Goal: Check status

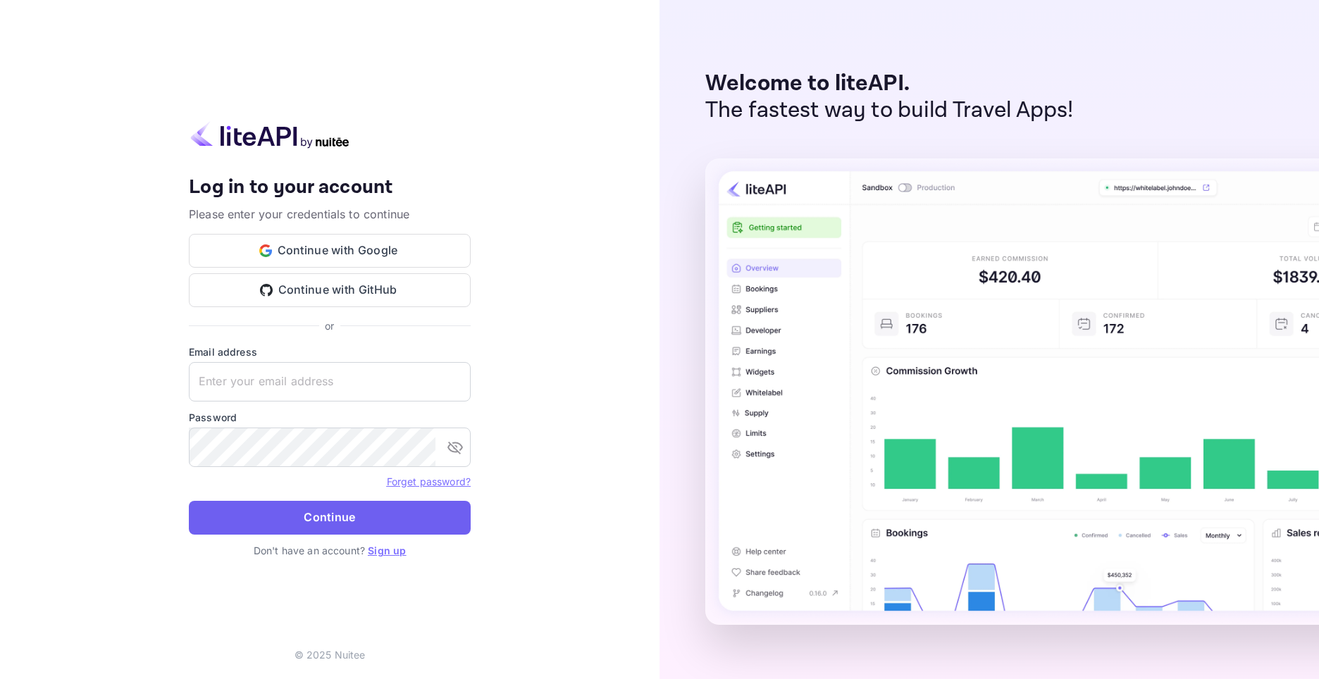
type input "[EMAIL_ADDRESS][DOMAIN_NAME]"
click at [353, 509] on button "Continue" at bounding box center [330, 518] width 282 height 34
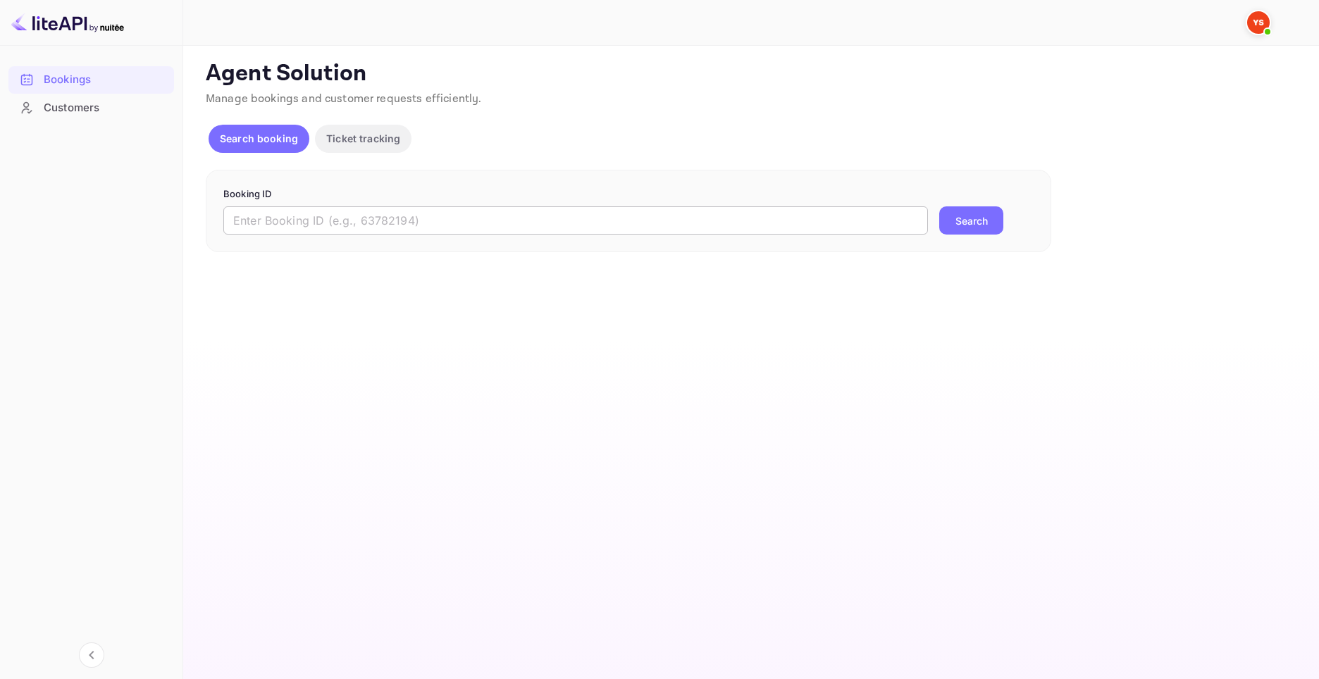
click at [455, 214] on input "text" at bounding box center [575, 221] width 705 height 28
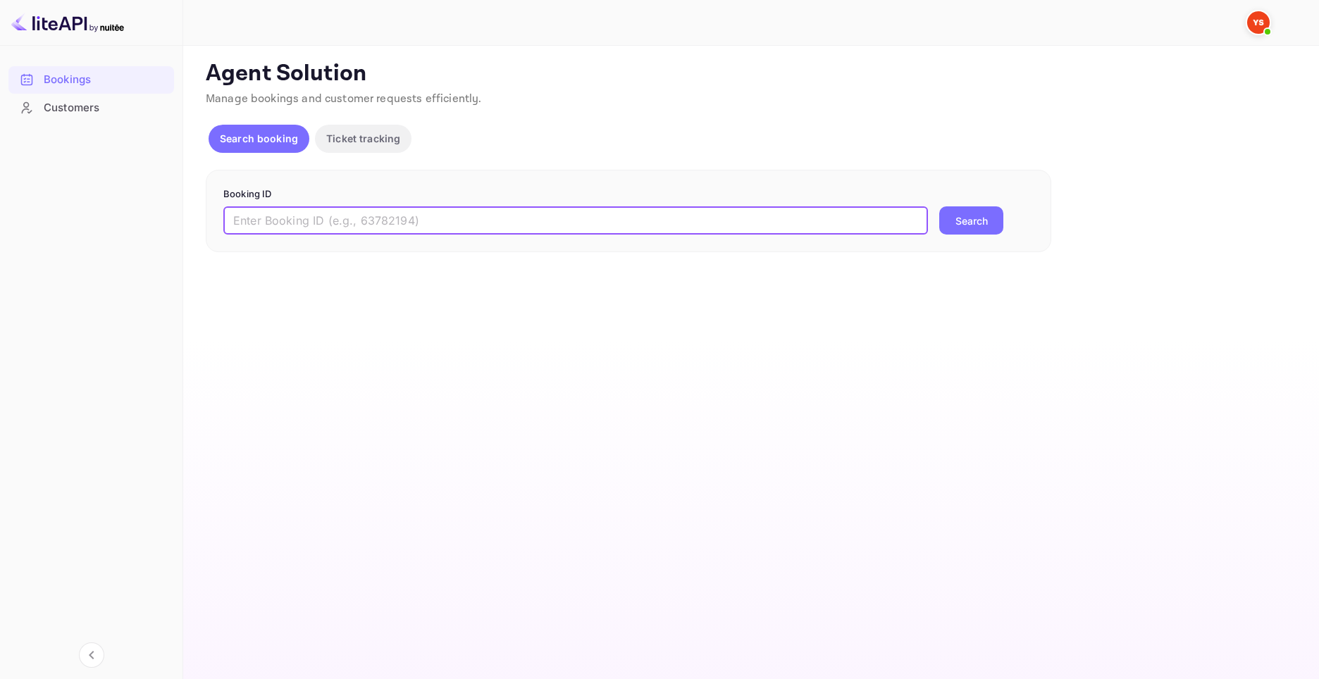
paste input "8671579"
type input "8671579"
click at [961, 221] on button "Search" at bounding box center [972, 221] width 64 height 28
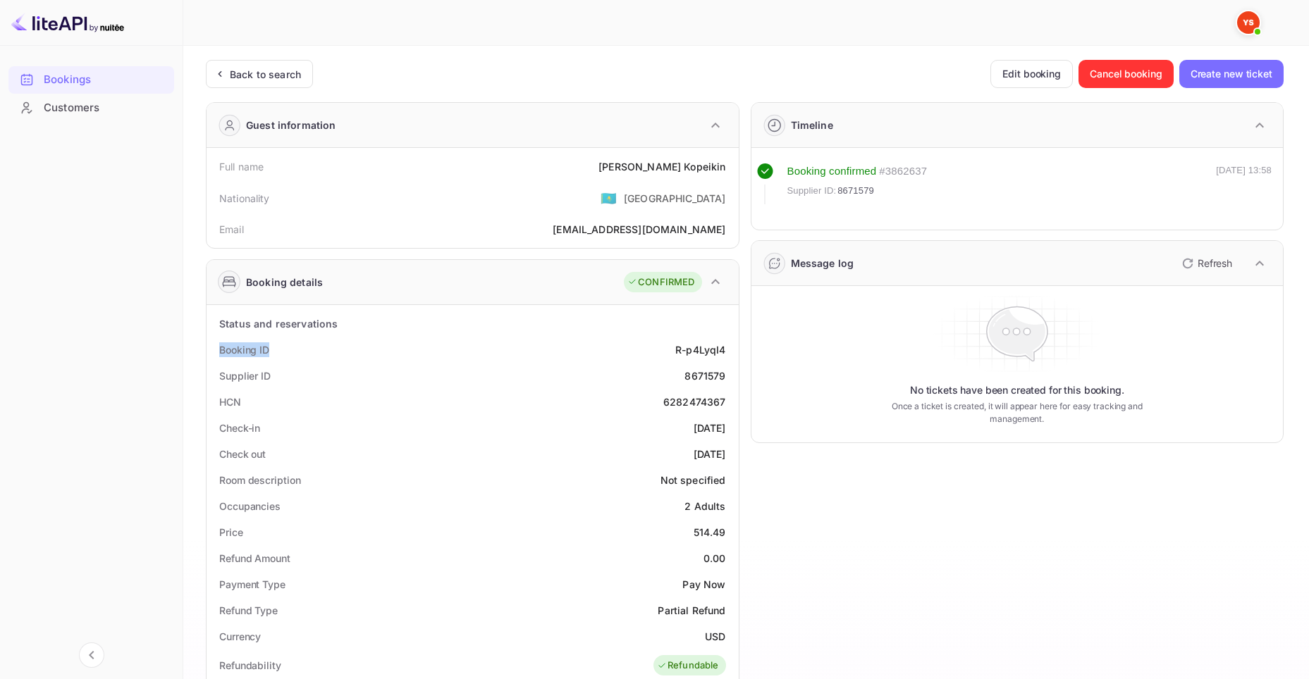
drag, startPoint x: 217, startPoint y: 349, endPoint x: 278, endPoint y: 347, distance: 60.6
click at [278, 347] on div "Booking ID R-p4LyqI4" at bounding box center [472, 350] width 521 height 26
drag, startPoint x: 214, startPoint y: 376, endPoint x: 288, endPoint y: 378, distance: 74.1
click at [288, 378] on div "Supplier ID 8671579" at bounding box center [472, 376] width 521 height 26
copy div "Supplier ID"
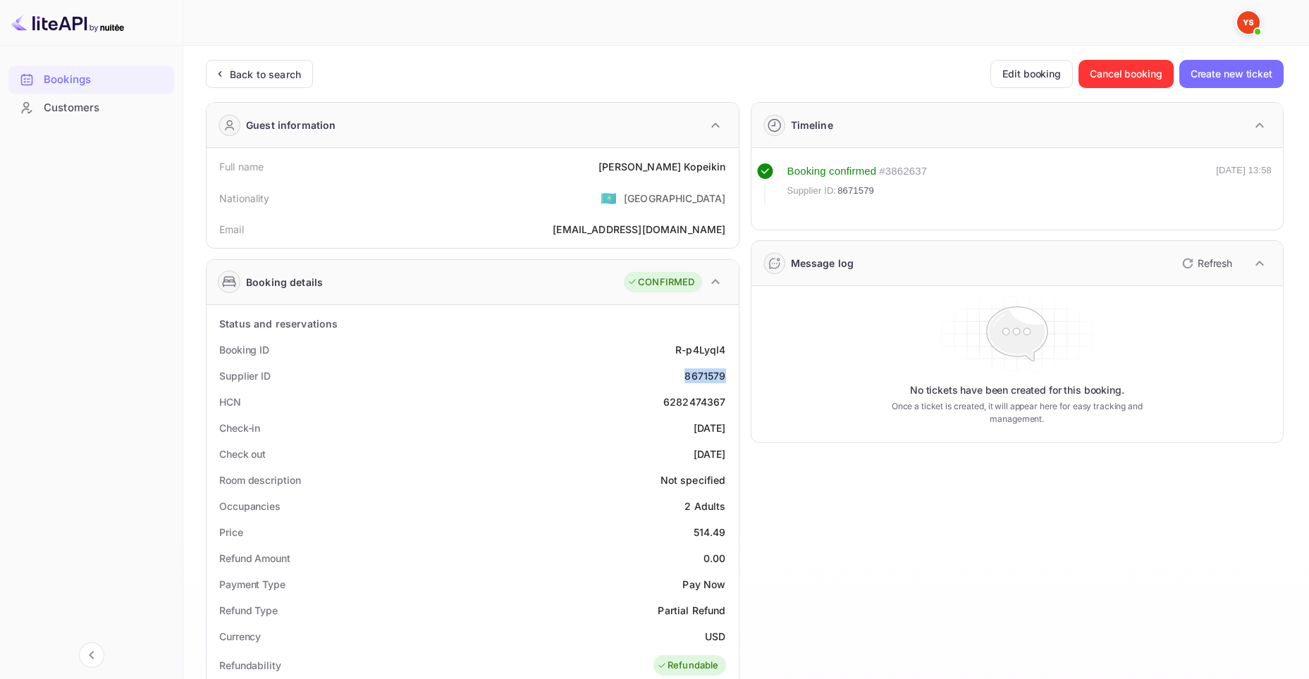
drag, startPoint x: 684, startPoint y: 372, endPoint x: 725, endPoint y: 373, distance: 40.9
click at [725, 373] on div "8671579" at bounding box center [704, 376] width 41 height 15
copy div "8671579"
click at [832, 33] on div at bounding box center [740, 22] width 1086 height 42
drag, startPoint x: 655, startPoint y: 400, endPoint x: 728, endPoint y: 399, distance: 73.3
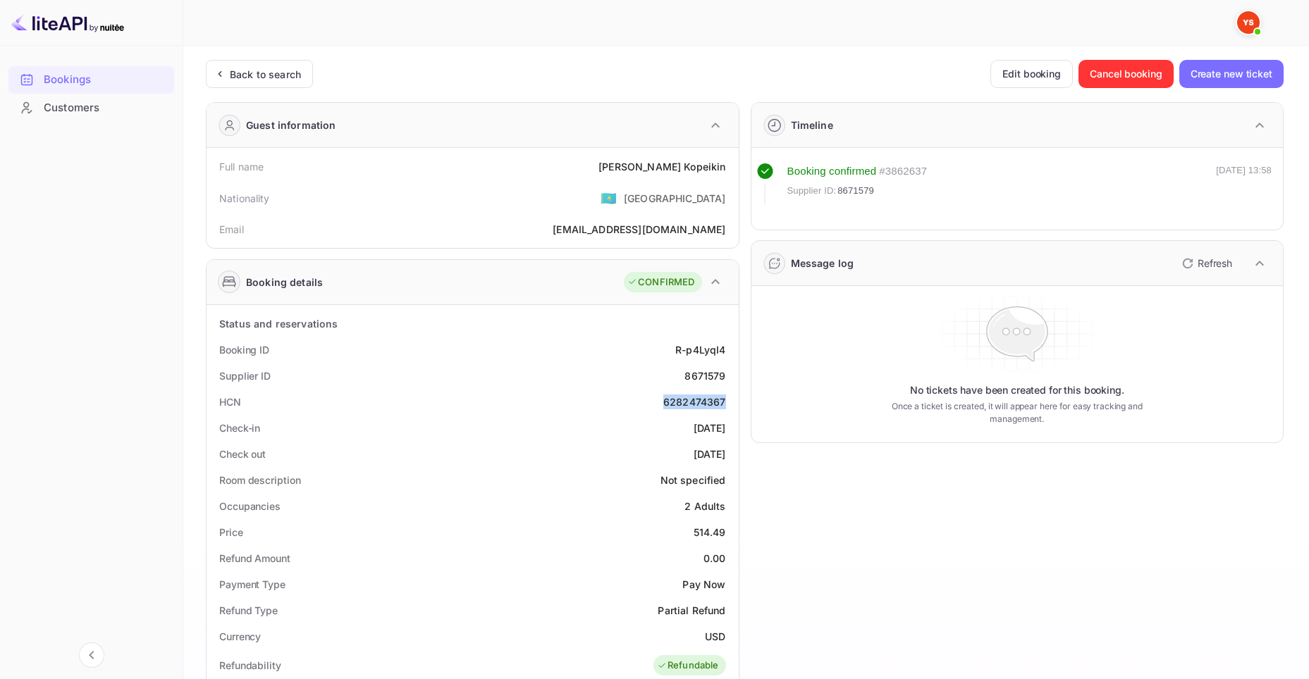
click at [728, 399] on div "HCN 6282474367" at bounding box center [472, 402] width 521 height 26
copy div "6282474367"
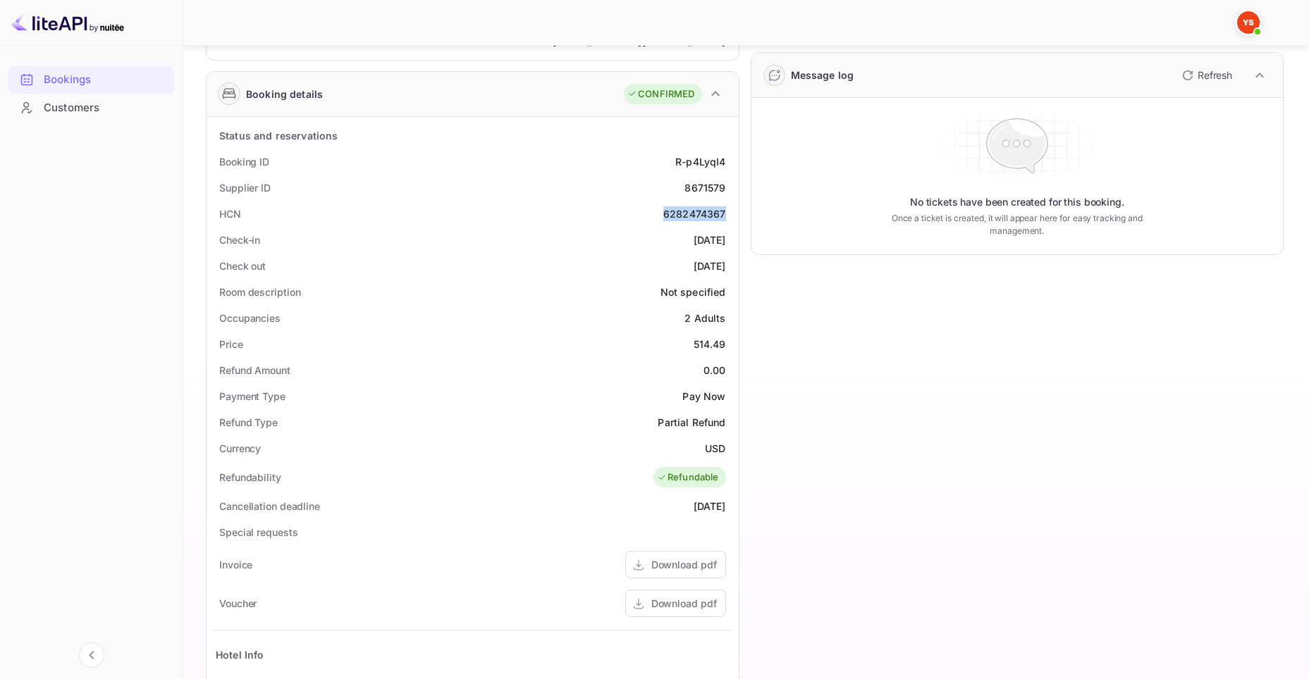
scroll to position [282, 0]
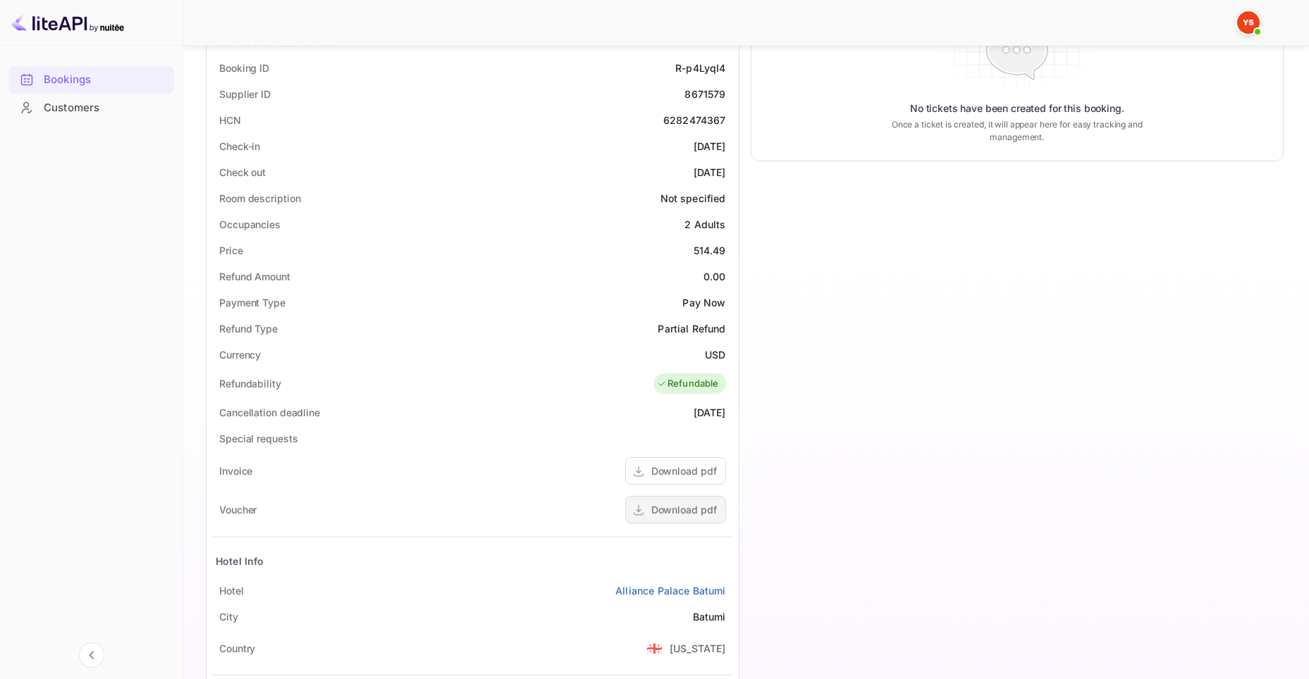
click at [682, 510] on div "Download pdf" at bounding box center [684, 510] width 66 height 15
click at [740, 182] on div "Timeline Booking confirmed # 3862637 Supplier ID: 8671579 [DATE] 13:58 Message …" at bounding box center [1011, 310] width 545 height 1002
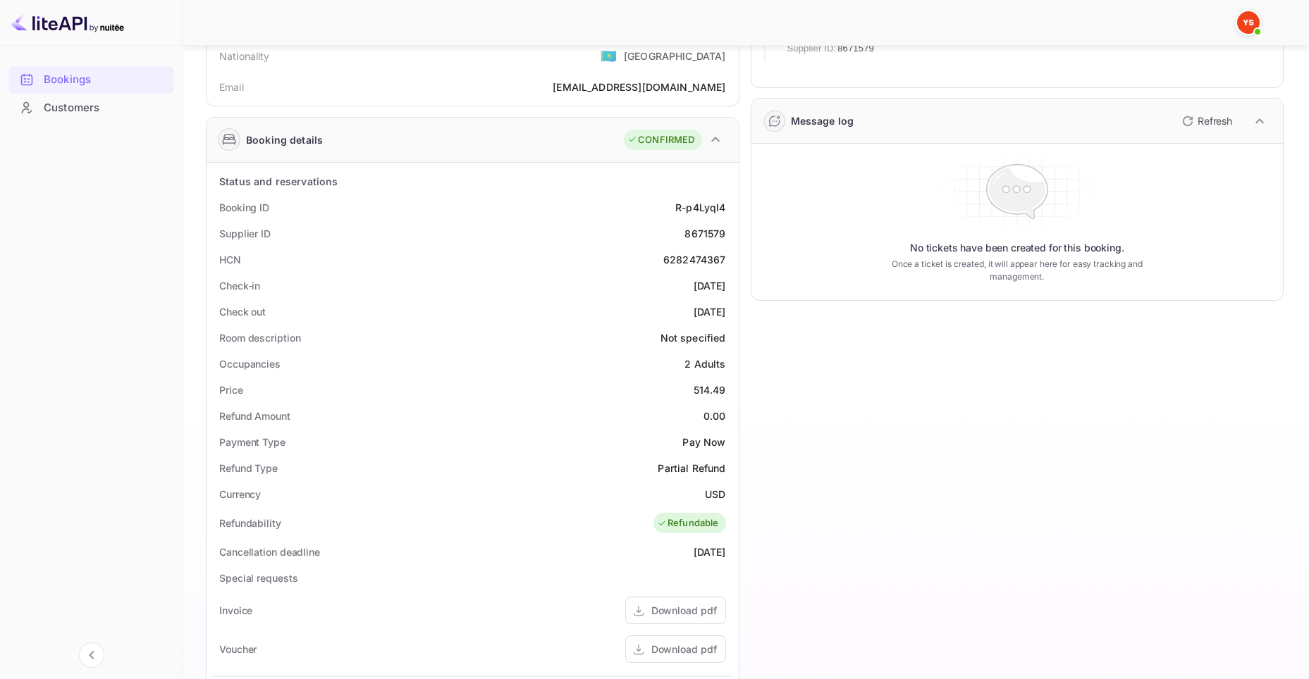
scroll to position [141, 0]
drag, startPoint x: 220, startPoint y: 209, endPoint x: 292, endPoint y: 209, distance: 72.6
click at [292, 209] on div "Booking ID R-p4LyqI4" at bounding box center [472, 209] width 521 height 26
copy div "Booking ID"
drag, startPoint x: 677, startPoint y: 203, endPoint x: 726, endPoint y: 205, distance: 49.4
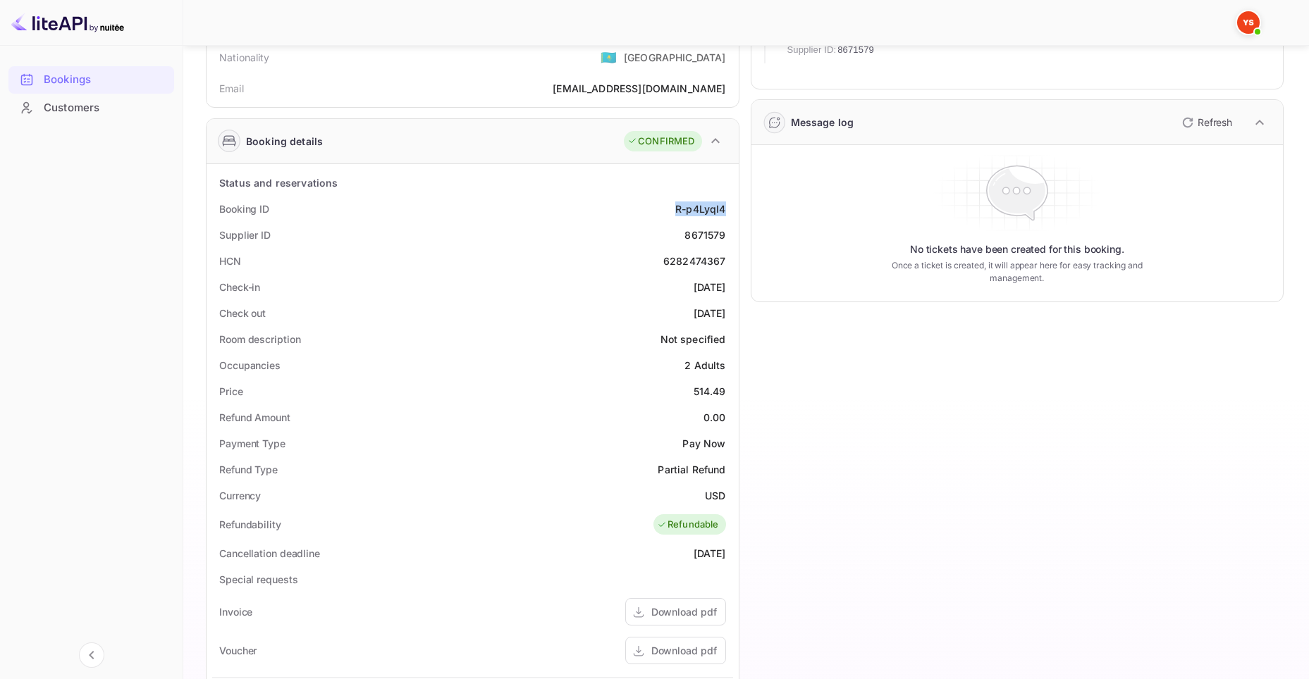
click at [726, 205] on div "Booking ID R-p4LyqI4" at bounding box center [472, 209] width 521 height 26
copy div "R-p4LyqI4"
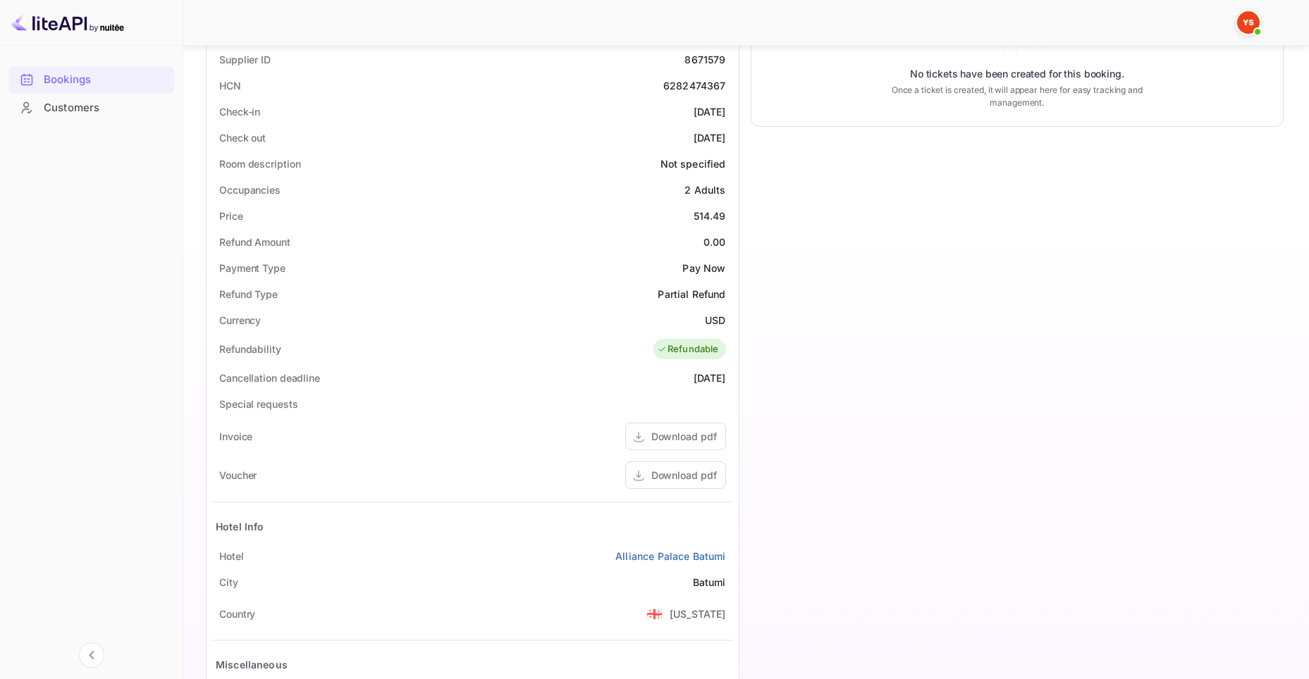
scroll to position [329, 0]
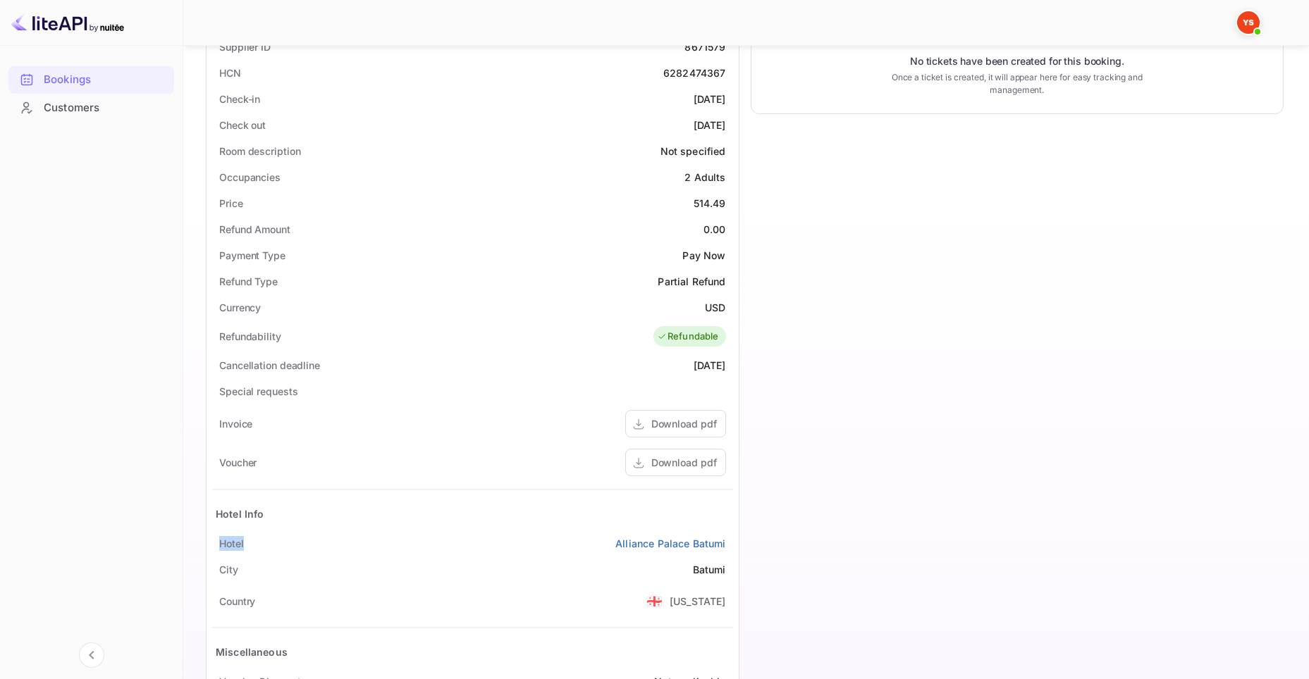
drag, startPoint x: 218, startPoint y: 539, endPoint x: 263, endPoint y: 541, distance: 45.2
click at [263, 541] on div "[GEOGRAPHIC_DATA]" at bounding box center [472, 544] width 521 height 26
copy div "Hotel"
drag, startPoint x: 661, startPoint y: 544, endPoint x: 729, endPoint y: 540, distance: 67.8
click at [729, 540] on div "[GEOGRAPHIC_DATA]" at bounding box center [472, 544] width 521 height 26
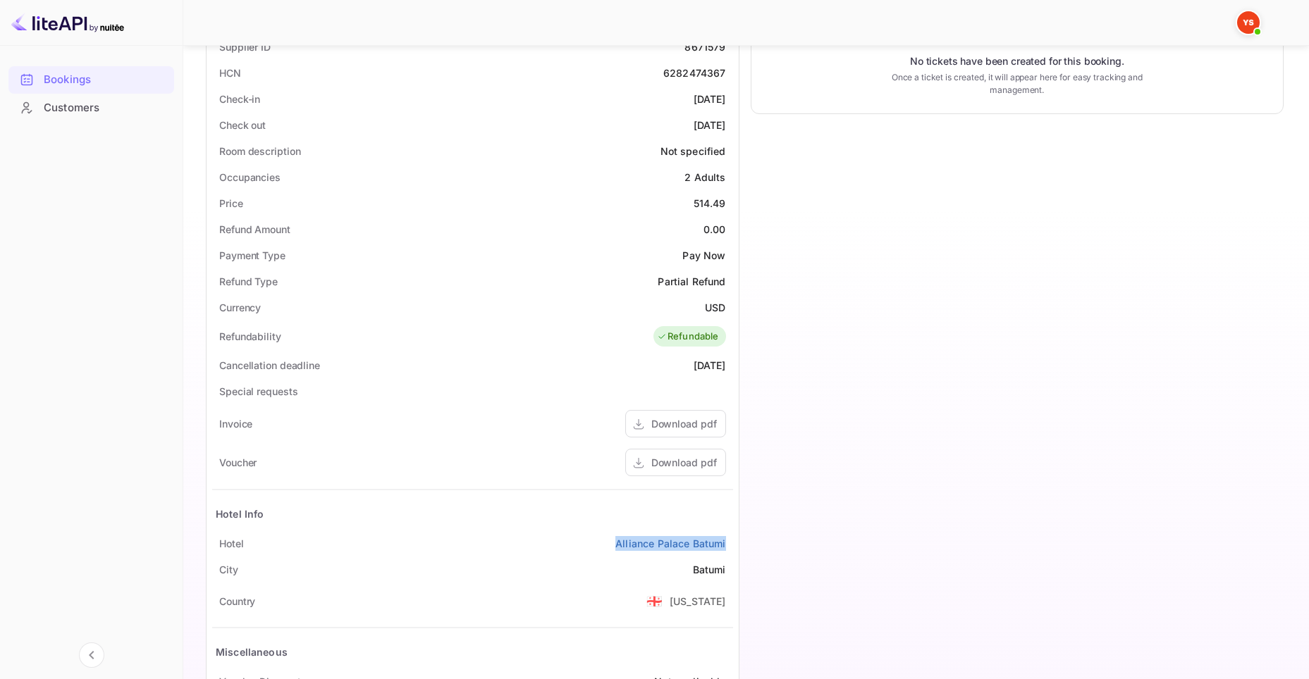
copy link "Alliance Palace Batumi"
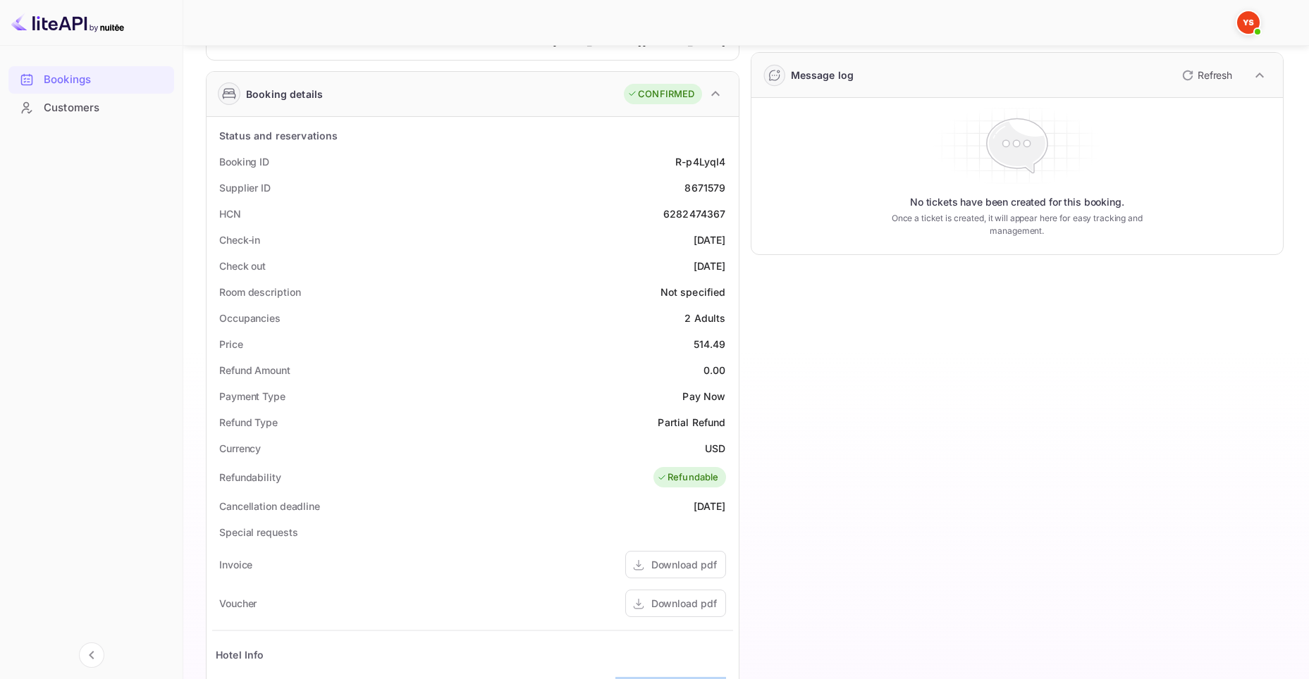
scroll to position [47, 0]
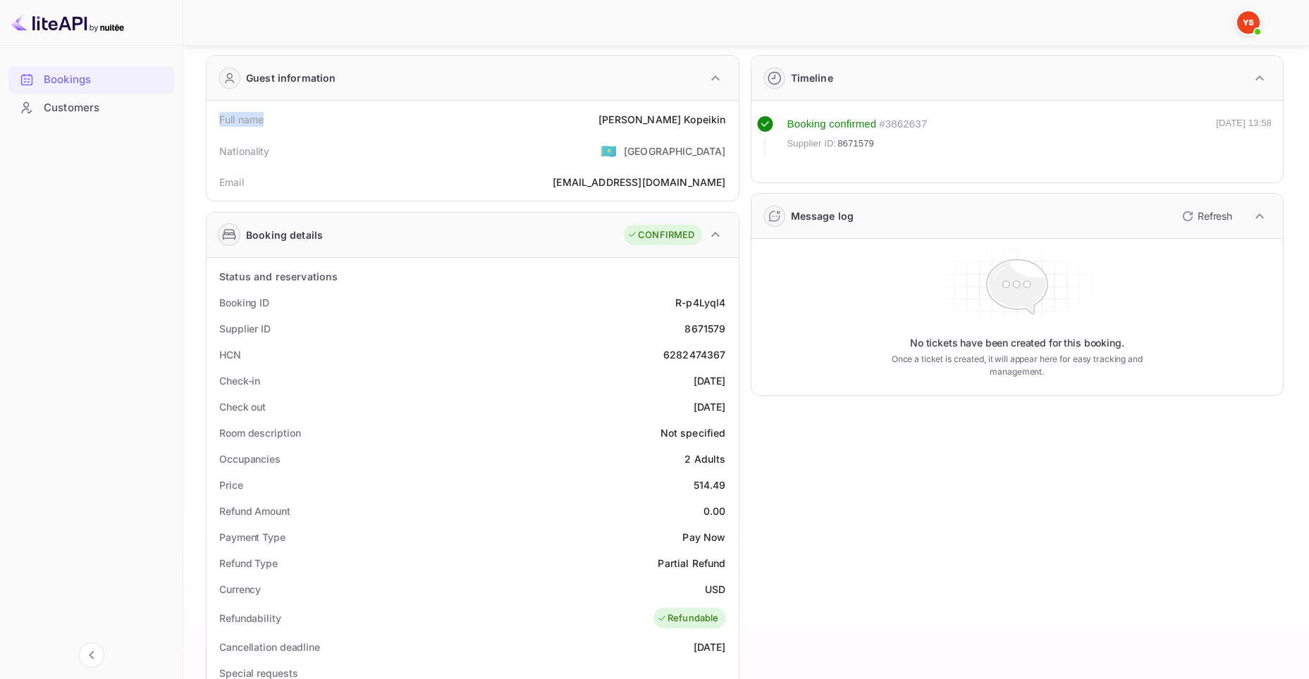
drag, startPoint x: 234, startPoint y: 116, endPoint x: 270, endPoint y: 115, distance: 36.0
click at [270, 115] on div "Full name [PERSON_NAME]" at bounding box center [472, 119] width 521 height 26
copy div "Full name"
drag, startPoint x: 655, startPoint y: 118, endPoint x: 726, endPoint y: 113, distance: 71.4
click at [726, 113] on div "Full name [PERSON_NAME]" at bounding box center [472, 119] width 521 height 26
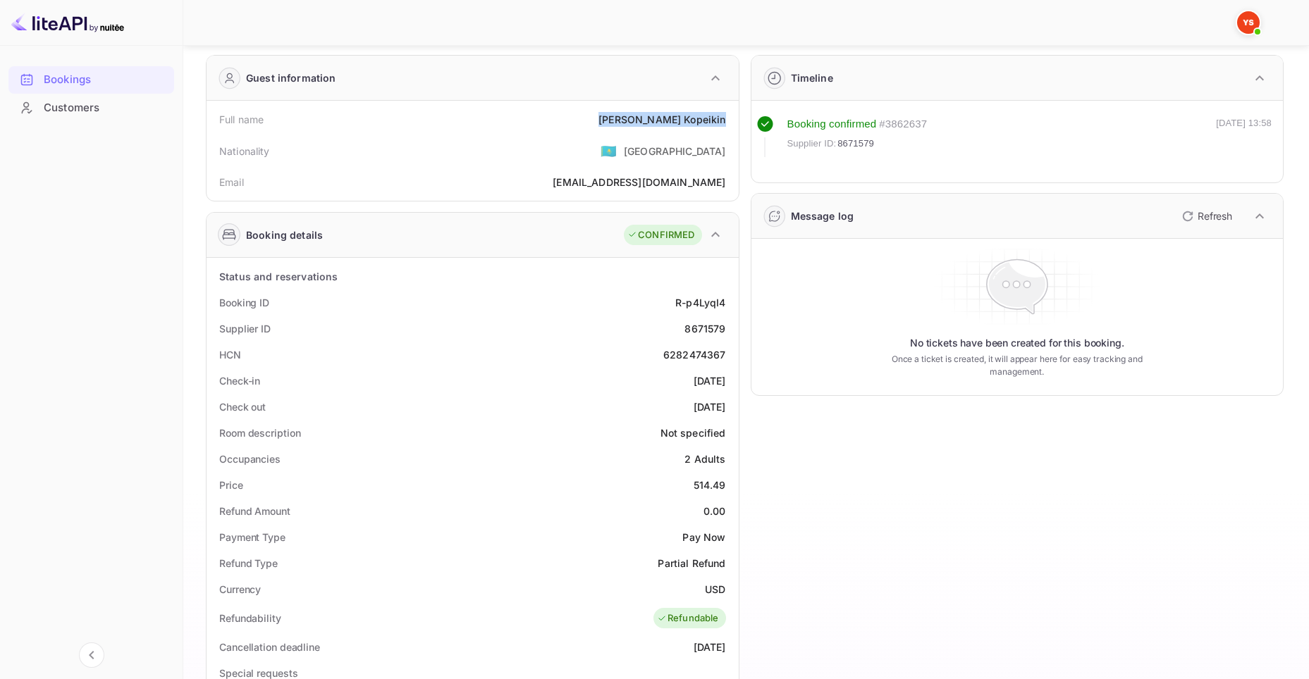
copy div "[PERSON_NAME]"
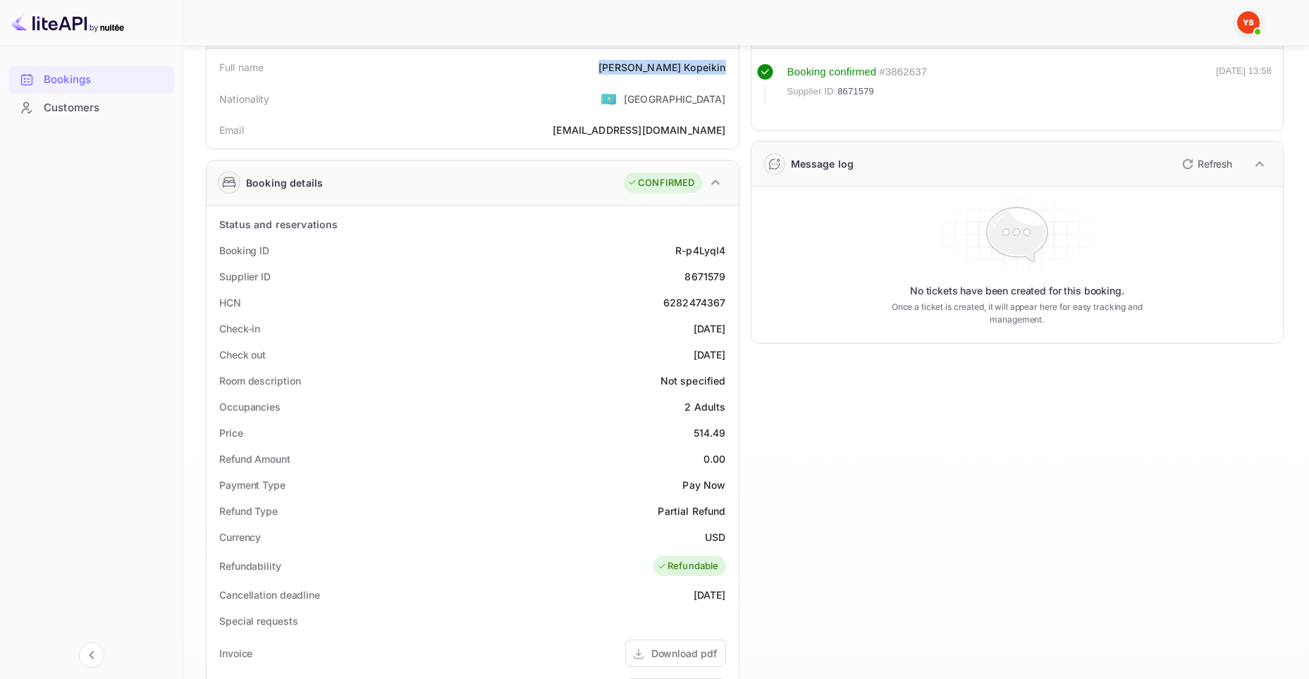
scroll to position [141, 0]
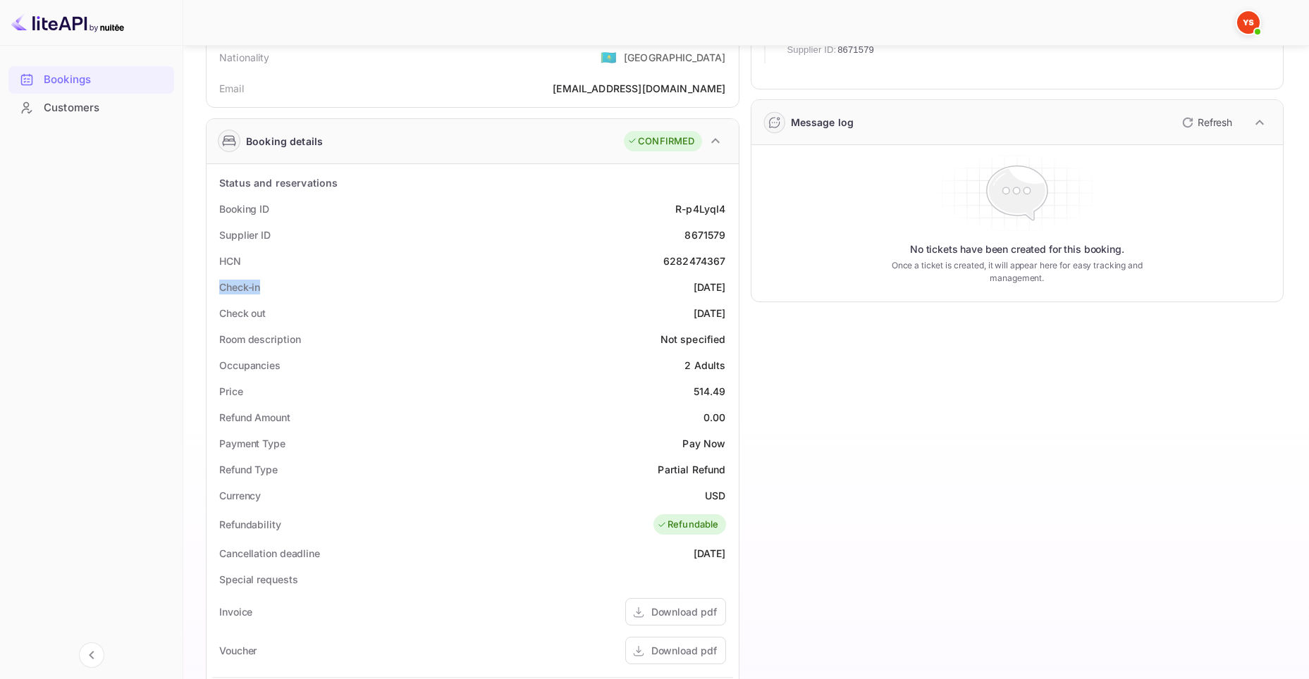
drag, startPoint x: 218, startPoint y: 288, endPoint x: 272, endPoint y: 289, distance: 54.3
click at [272, 289] on div "Check-in [DATE]" at bounding box center [472, 287] width 521 height 26
copy div "Check-in"
drag, startPoint x: 662, startPoint y: 282, endPoint x: 728, endPoint y: 285, distance: 66.3
click at [728, 285] on div "Check-in [DATE]" at bounding box center [472, 287] width 521 height 26
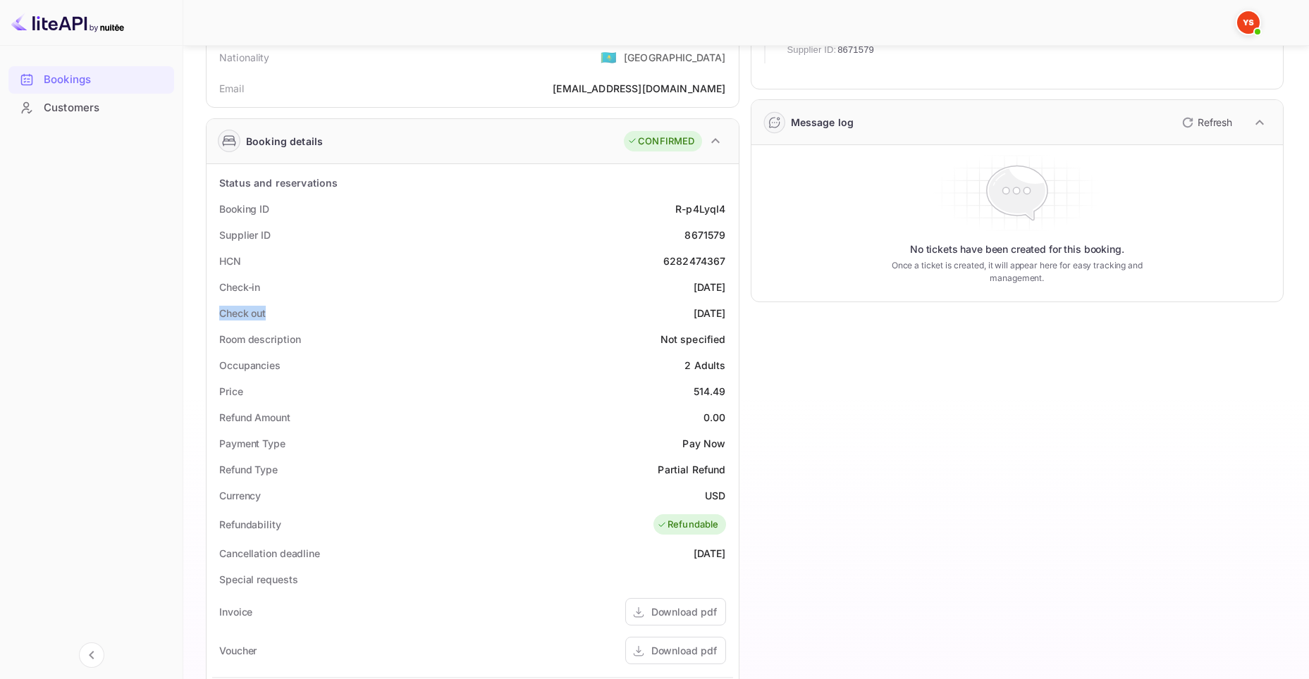
drag, startPoint x: 281, startPoint y: 311, endPoint x: 217, endPoint y: 315, distance: 64.3
click at [217, 315] on div "Check out [DATE]" at bounding box center [472, 313] width 521 height 26
drag, startPoint x: 670, startPoint y: 313, endPoint x: 730, endPoint y: 307, distance: 60.2
click at [730, 307] on div "Check out [DATE]" at bounding box center [472, 313] width 521 height 26
